Goal: Information Seeking & Learning: Learn about a topic

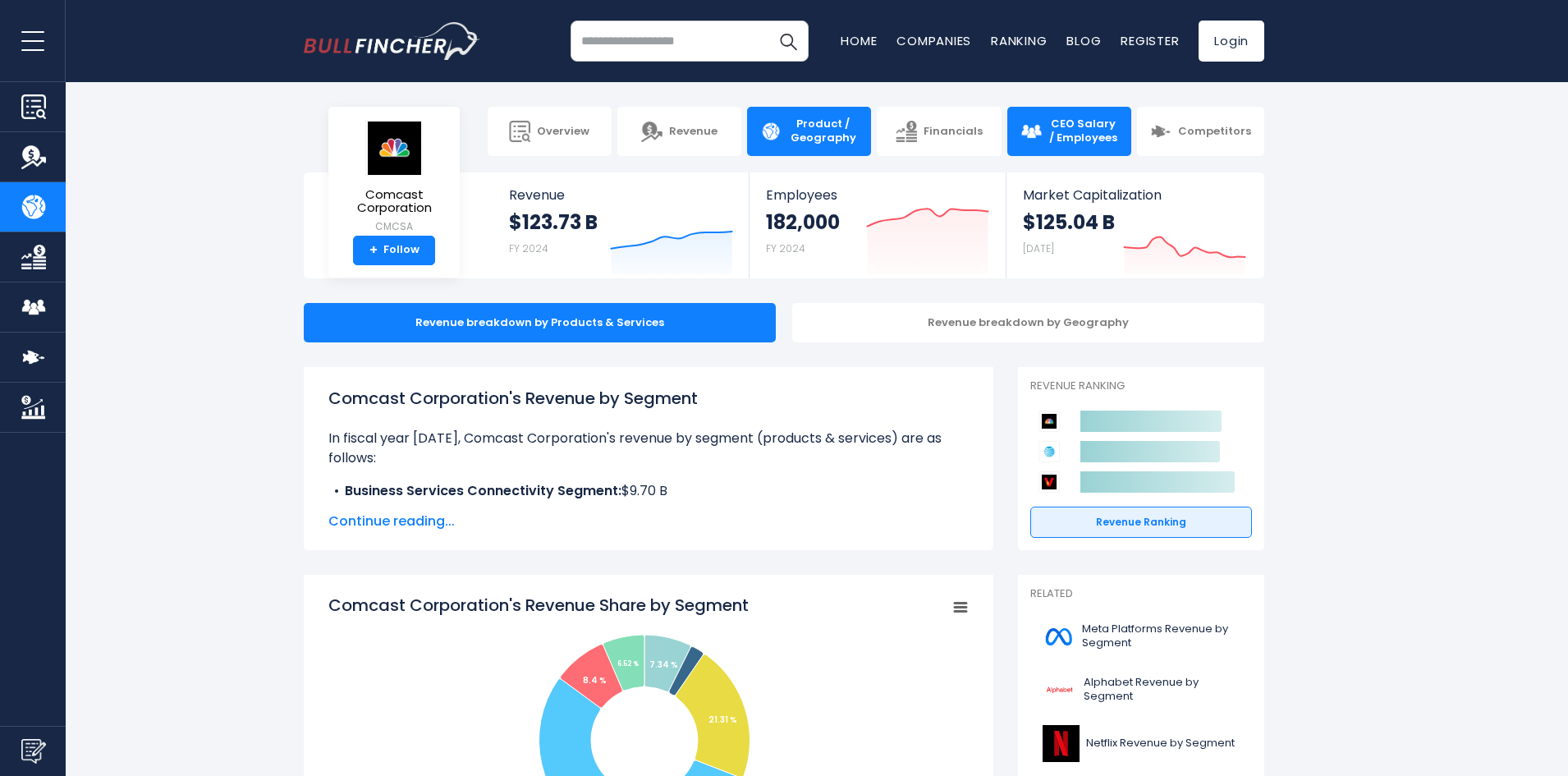
click at [1067, 128] on span "CEO Salary / Employees" at bounding box center [1083, 131] width 69 height 28
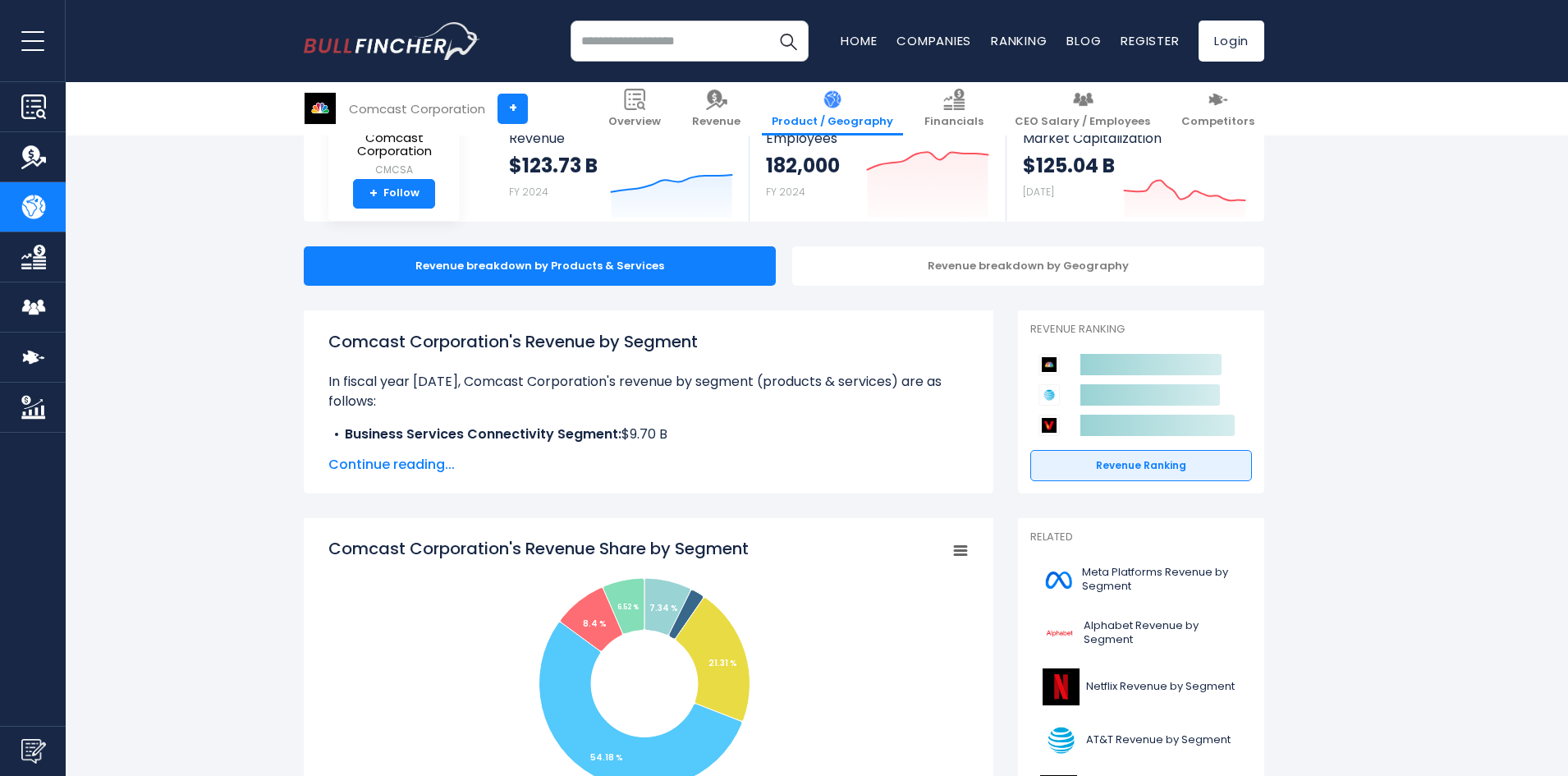
scroll to position [328, 0]
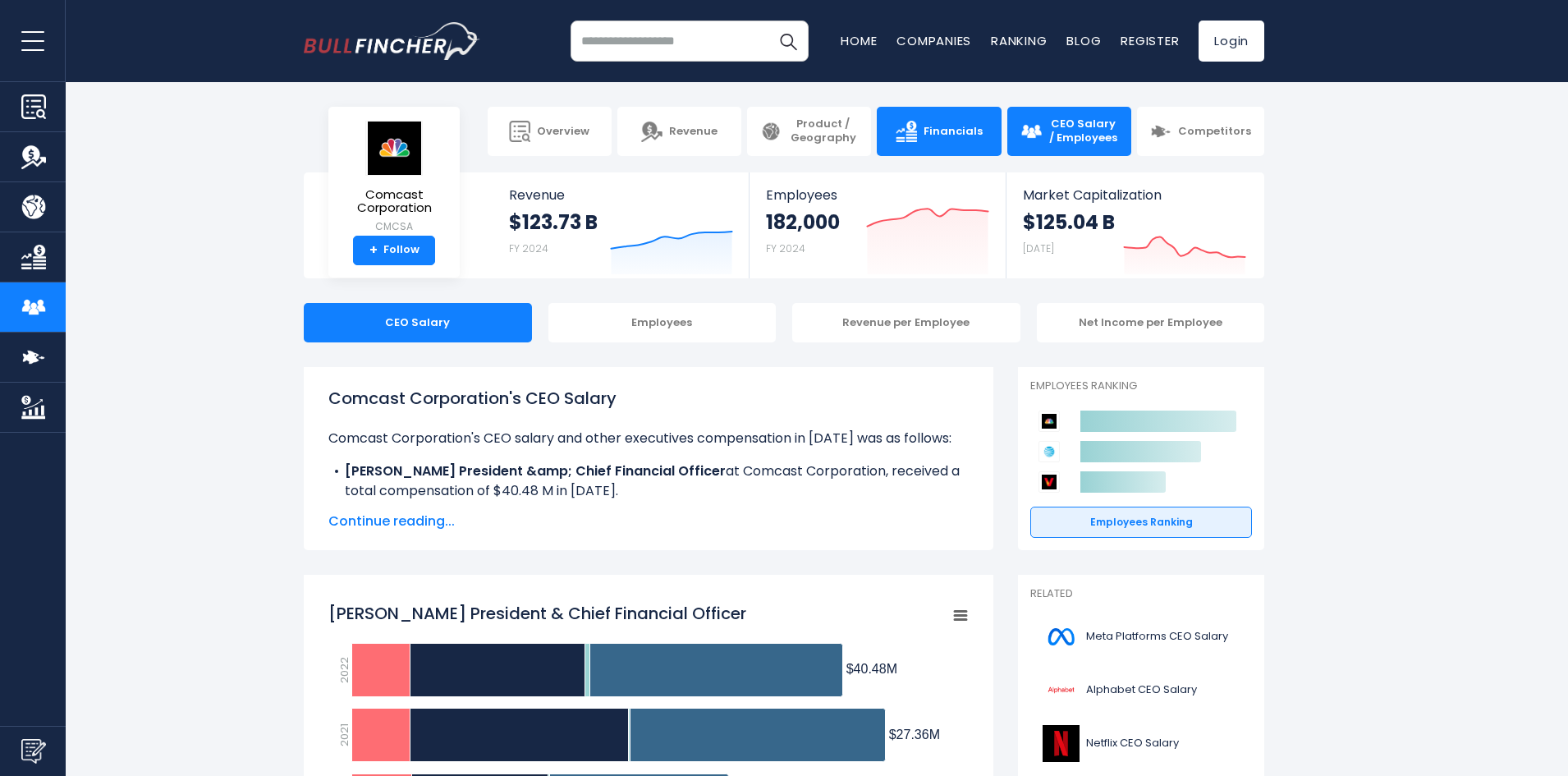
click at [956, 122] on link "Financials" at bounding box center [938, 131] width 124 height 49
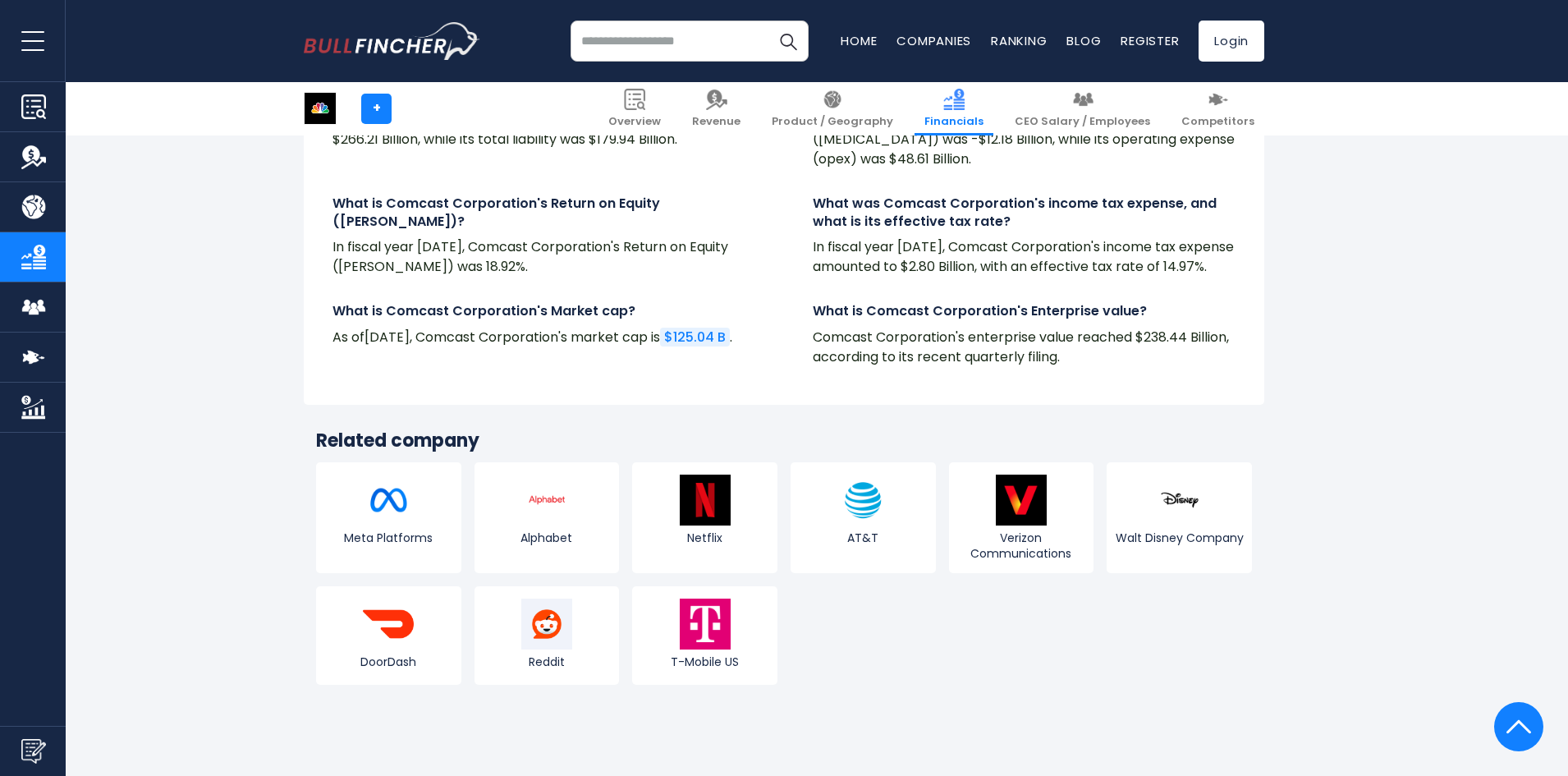
scroll to position [3761, 0]
